Goal: Transaction & Acquisition: Purchase product/service

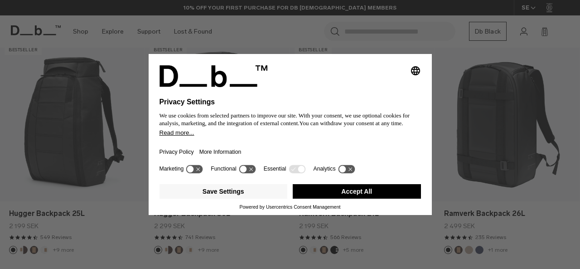
click at [391, 194] on button "Accept All" at bounding box center [357, 191] width 128 height 15
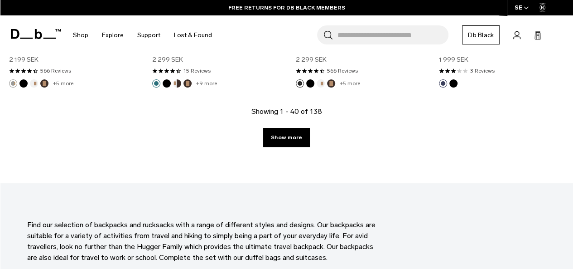
scroll to position [2418, 0]
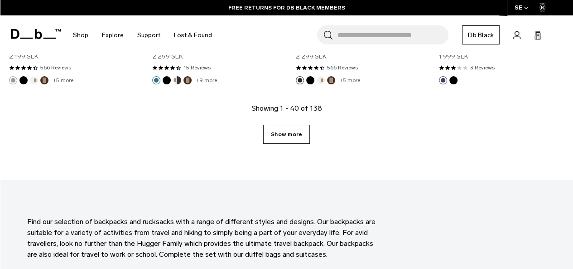
click at [293, 127] on link "Show more" at bounding box center [286, 134] width 47 height 19
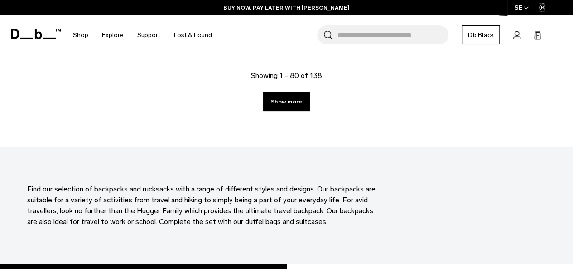
scroll to position [4684, 0]
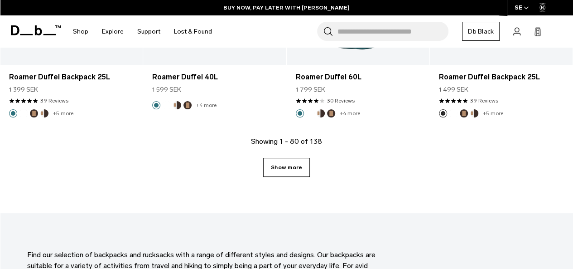
click at [302, 158] on link "Show more" at bounding box center [286, 167] width 47 height 19
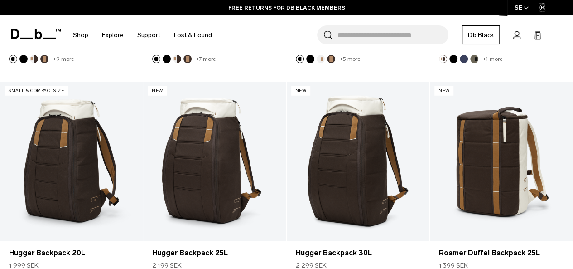
scroll to position [6376, 0]
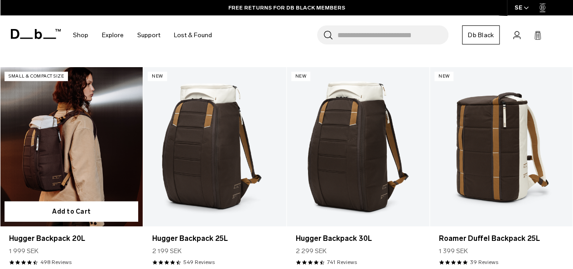
click at [97, 165] on link "Hugger Backpack 20L" at bounding box center [71, 146] width 143 height 159
